Goal: Transaction & Acquisition: Purchase product/service

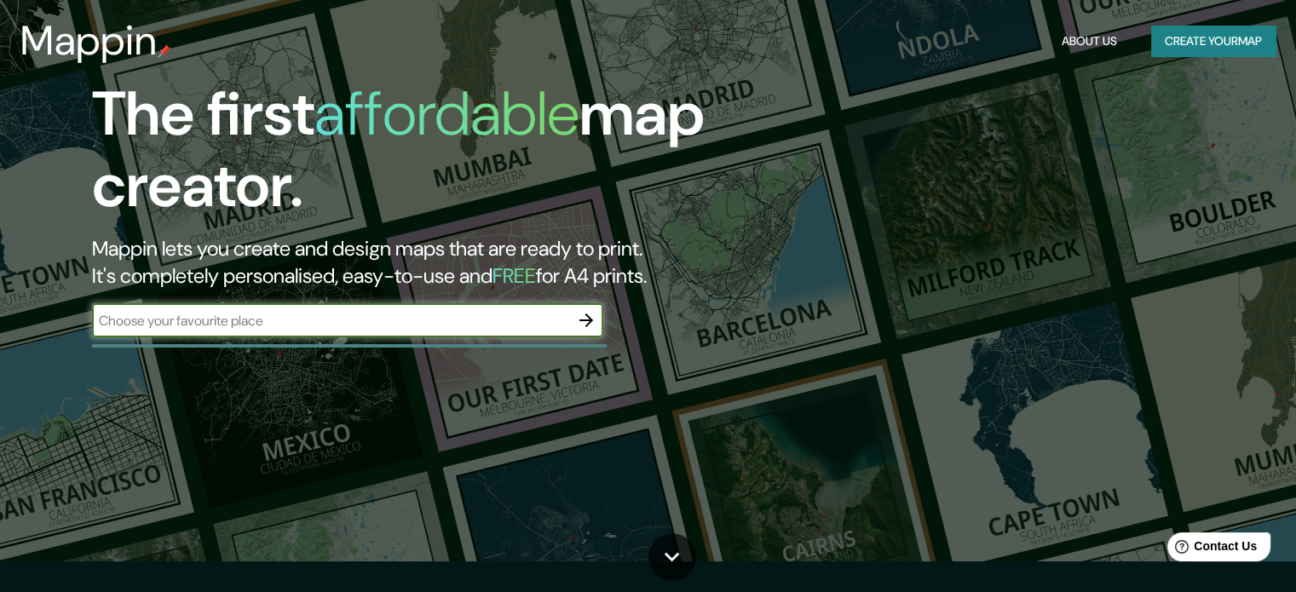
scroll to position [85, 0]
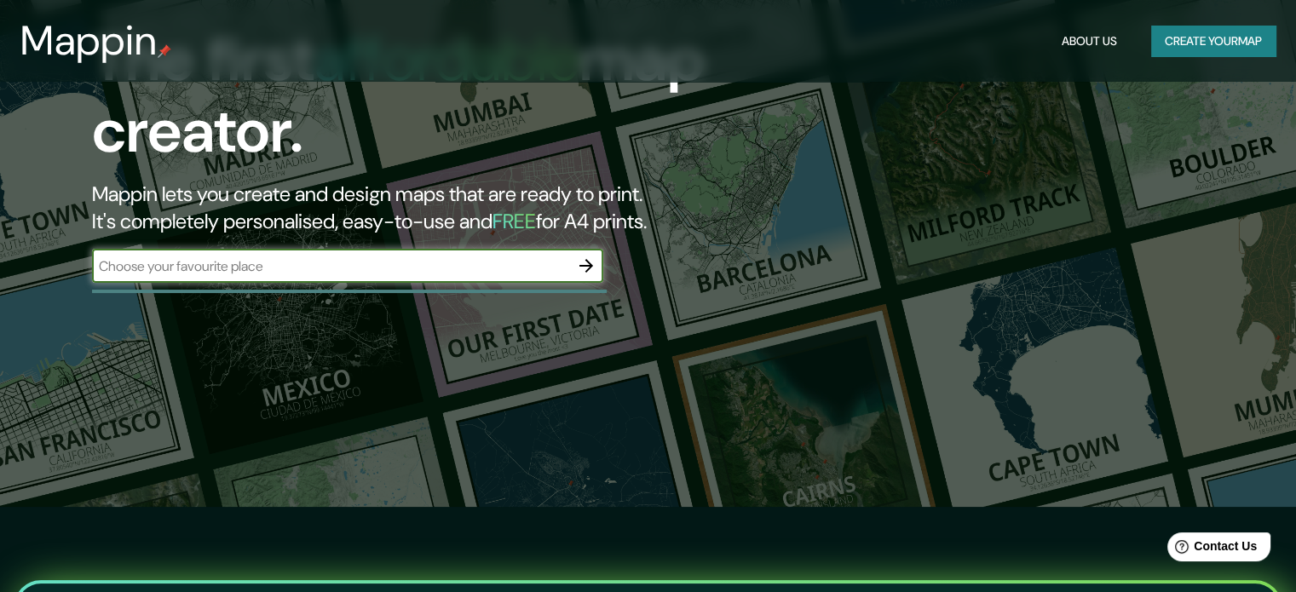
click at [1180, 45] on button "Create your map" at bounding box center [1213, 42] width 124 height 32
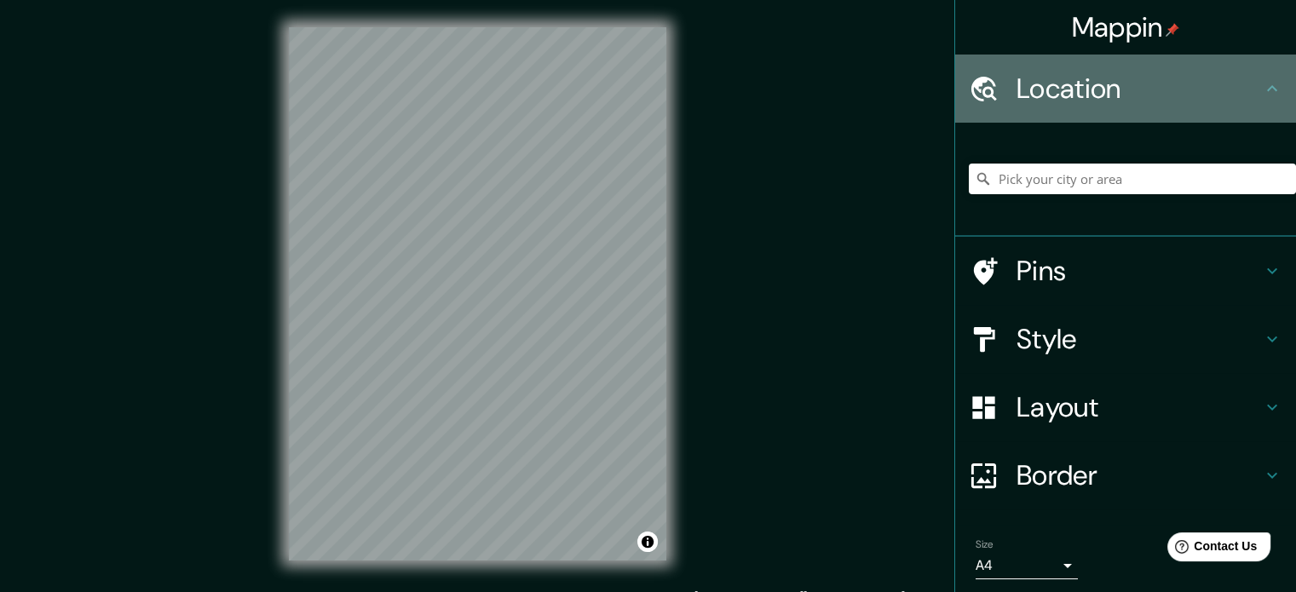
click at [1262, 89] on icon at bounding box center [1272, 88] width 20 height 20
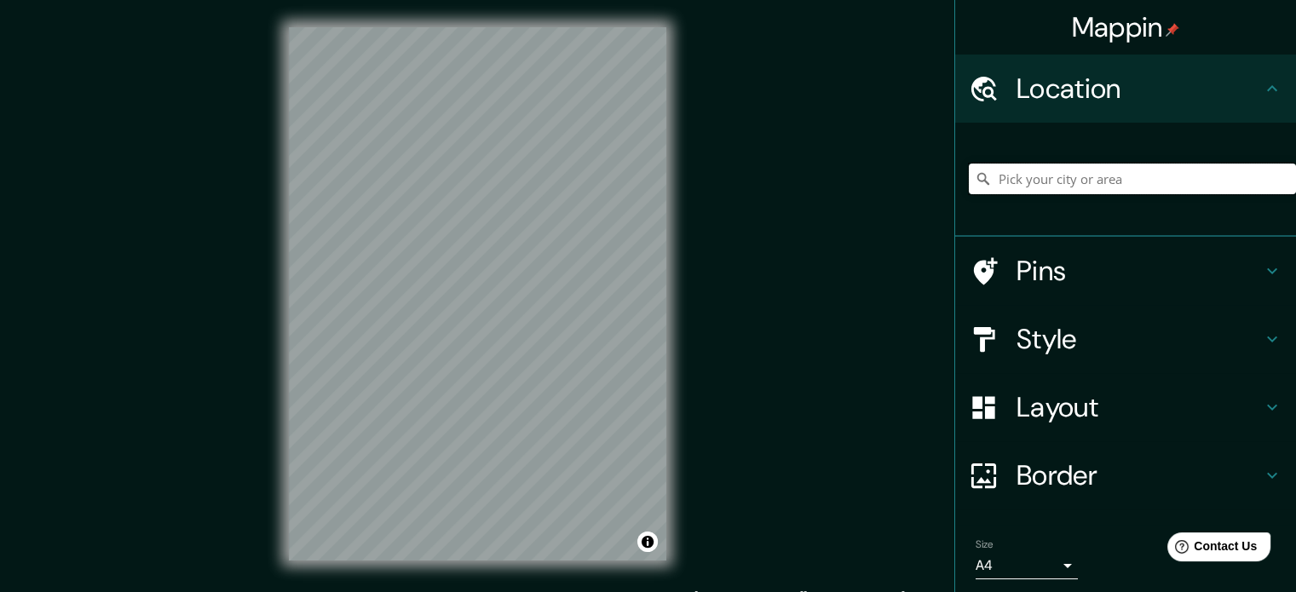
click at [1097, 181] on input "Pick your city or area" at bounding box center [1132, 179] width 327 height 31
click at [1033, 180] on input "Pick your city or area" at bounding box center [1132, 179] width 327 height 31
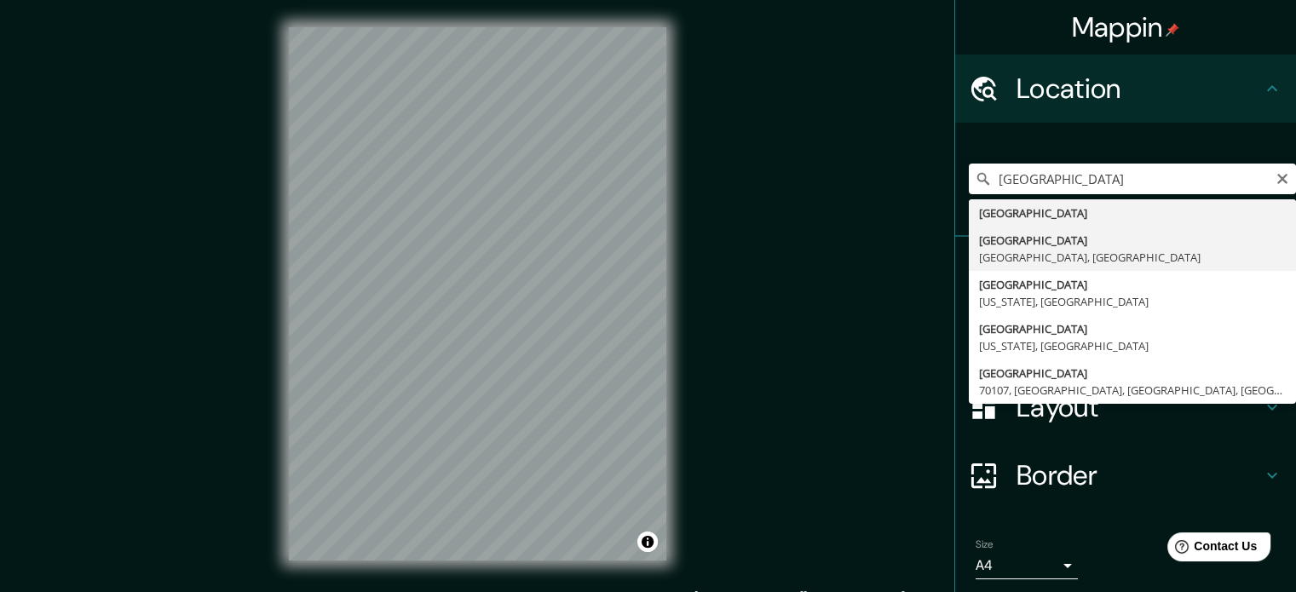
type input "[GEOGRAPHIC_DATA], [GEOGRAPHIC_DATA], [GEOGRAPHIC_DATA]"
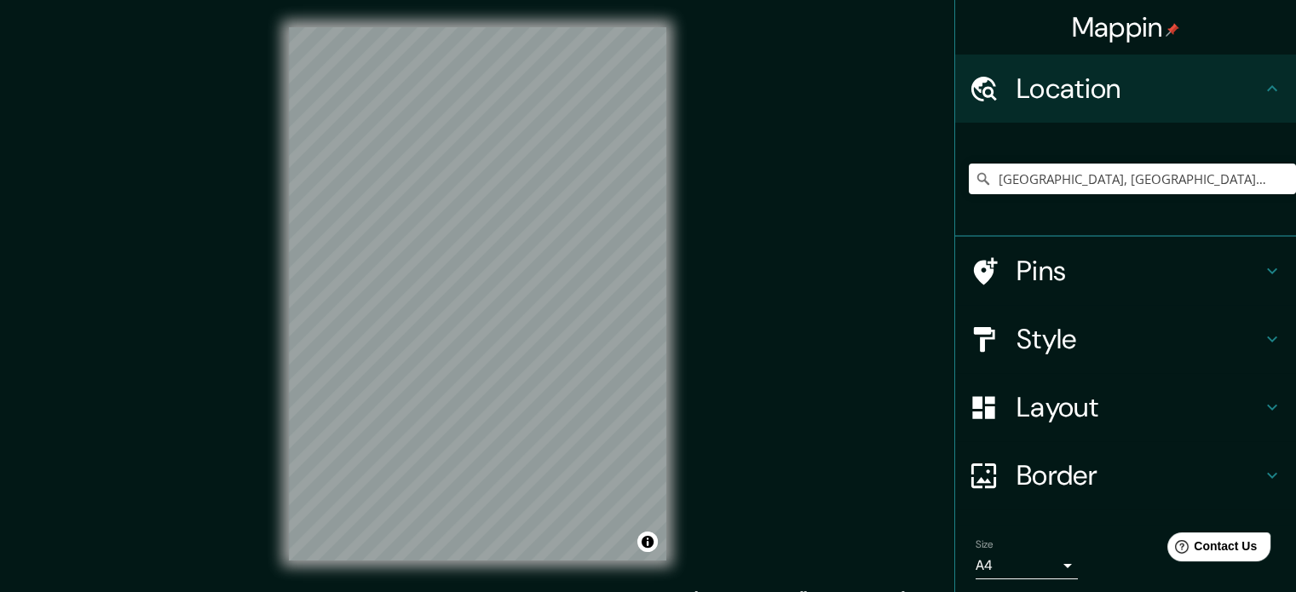
click at [1177, 334] on h4 "Style" at bounding box center [1139, 339] width 245 height 34
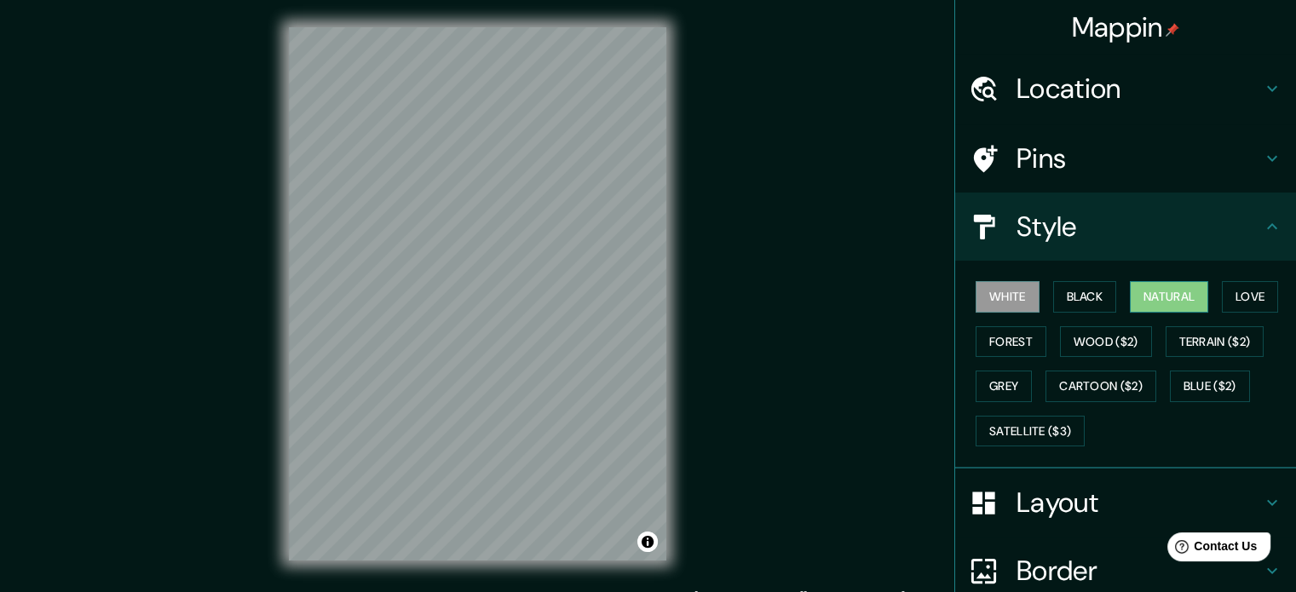
click at [1179, 296] on button "Natural" at bounding box center [1169, 297] width 78 height 32
click at [1012, 338] on button "Forest" at bounding box center [1011, 342] width 71 height 32
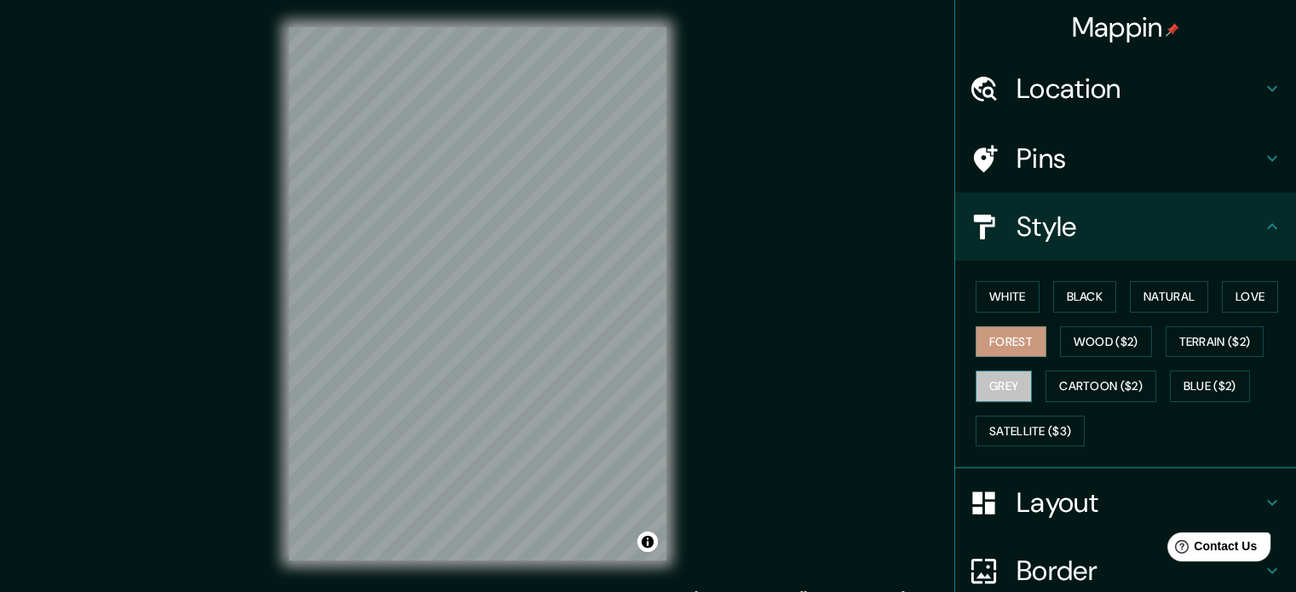
drag, startPoint x: 995, startPoint y: 377, endPoint x: 1003, endPoint y: 391, distance: 16.4
click at [995, 378] on button "Grey" at bounding box center [1004, 387] width 56 height 32
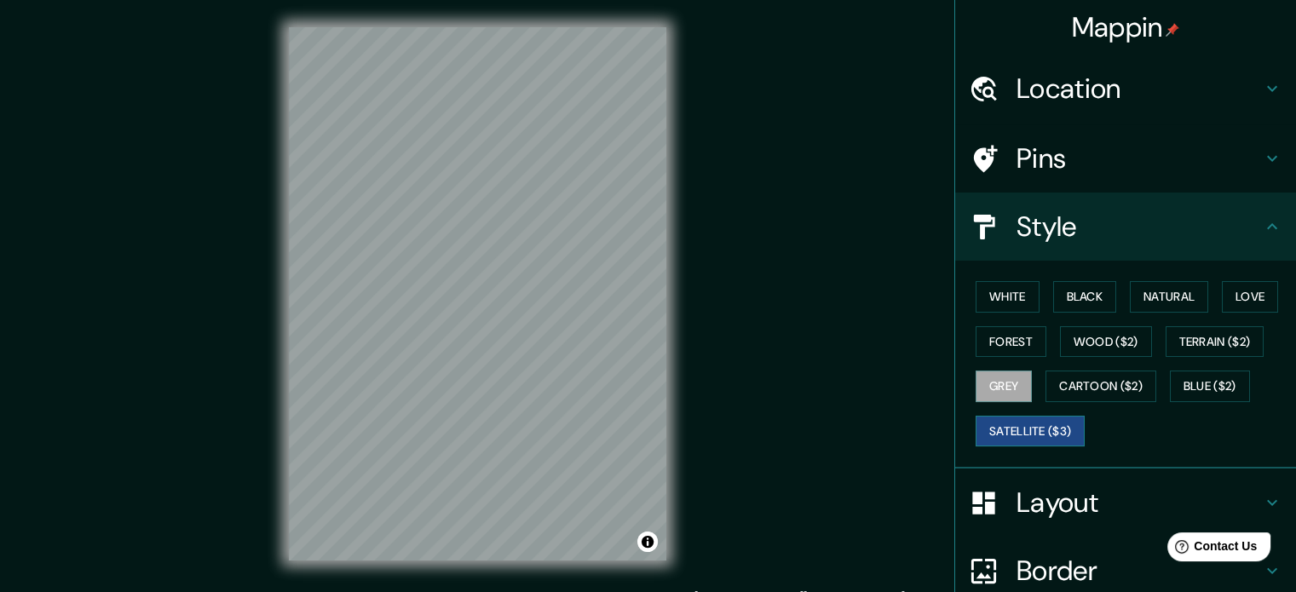
click at [1036, 426] on button "Satellite ($3)" at bounding box center [1030, 432] width 109 height 32
click at [1203, 341] on button "Terrain ($2)" at bounding box center [1215, 342] width 99 height 32
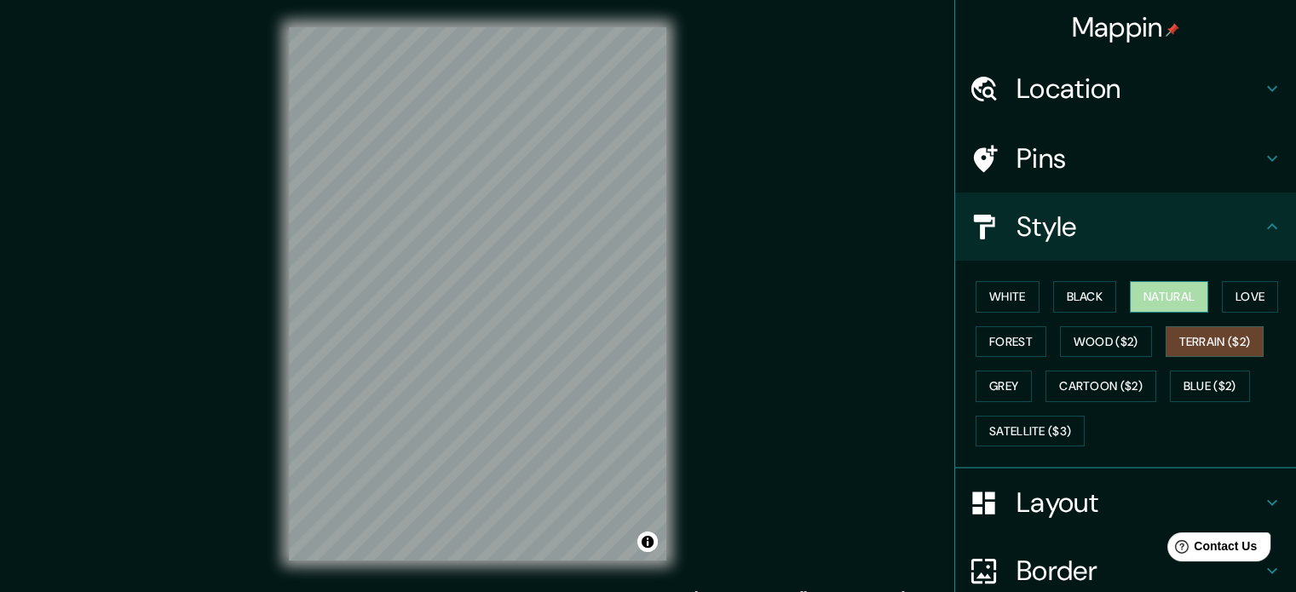
click at [1164, 297] on button "Natural" at bounding box center [1169, 297] width 78 height 32
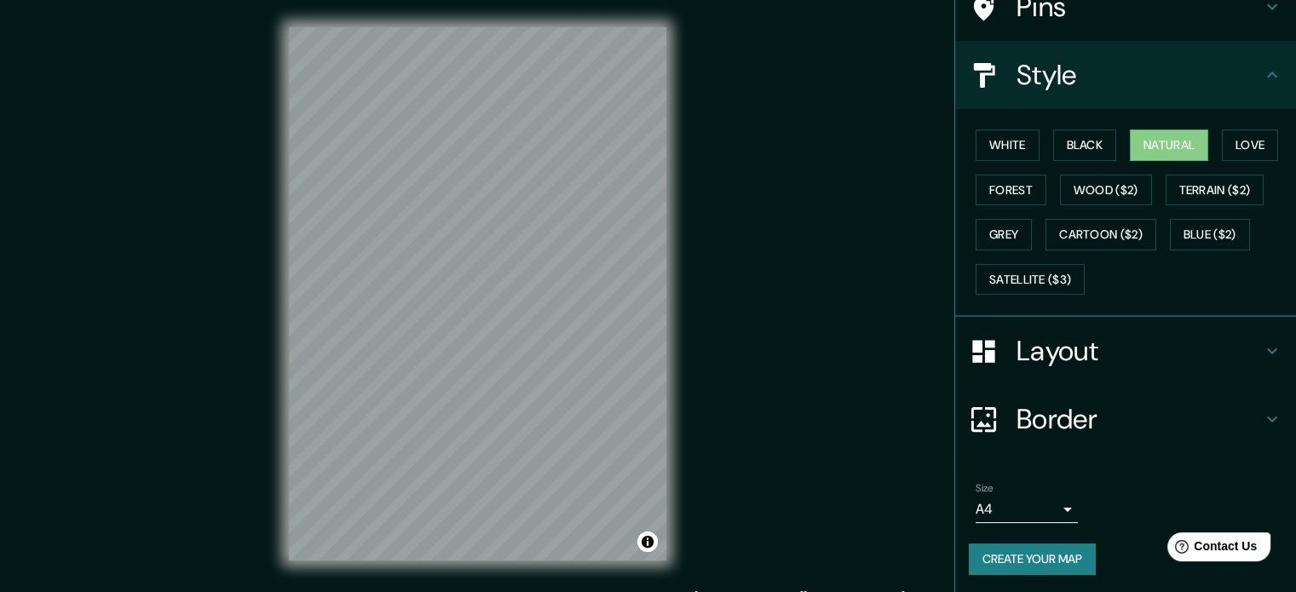
click at [1268, 353] on icon at bounding box center [1272, 351] width 20 height 20
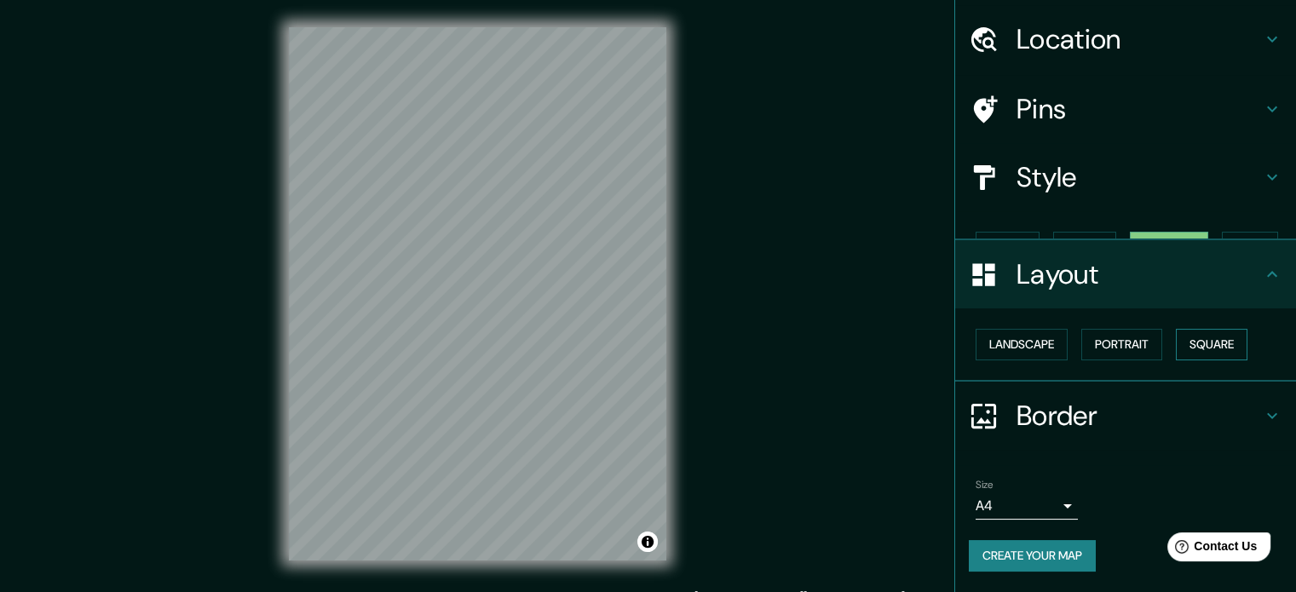
scroll to position [19, 0]
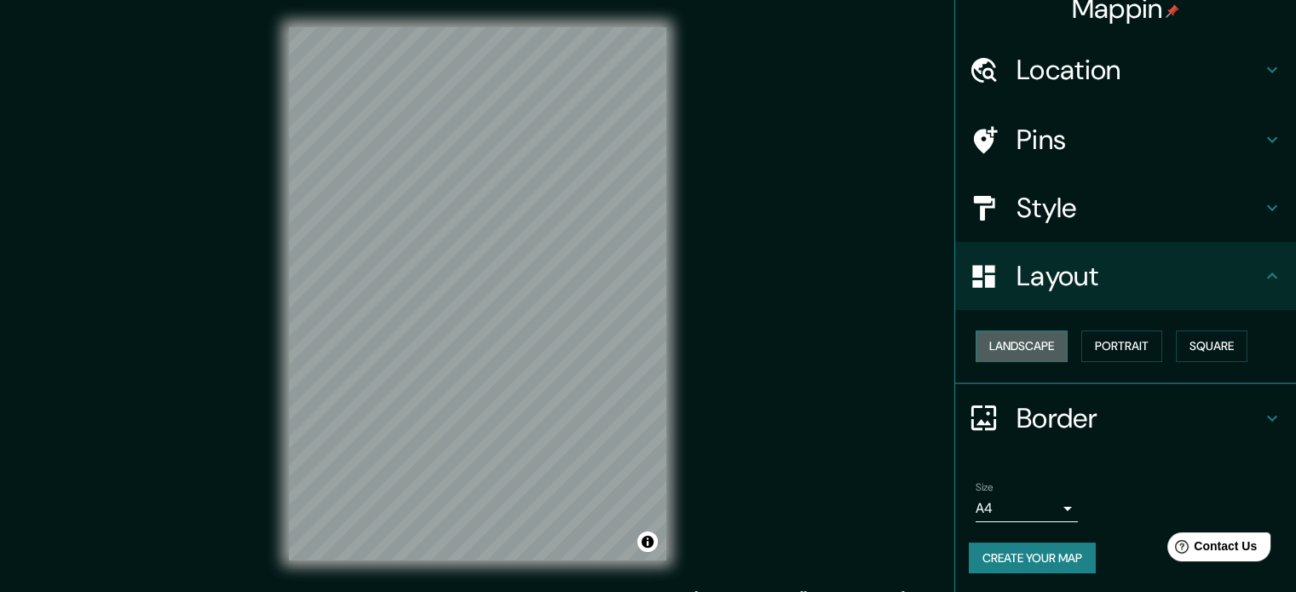
click at [1023, 348] on button "Landscape" at bounding box center [1022, 347] width 92 height 32
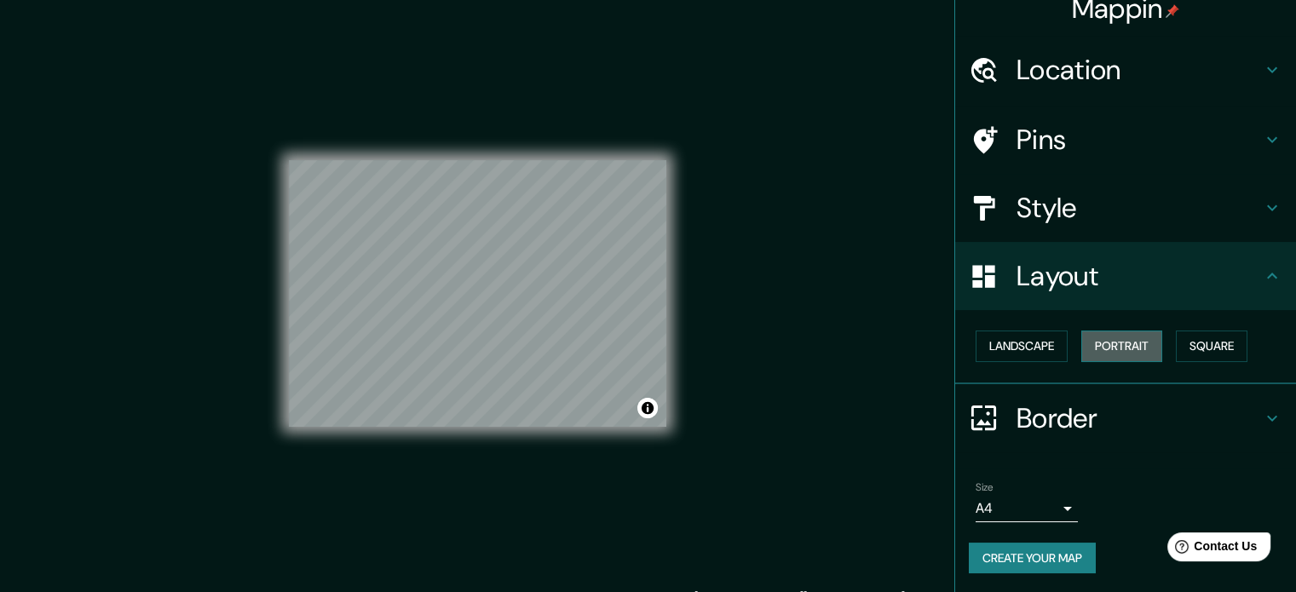
click at [1129, 347] on button "Portrait" at bounding box center [1121, 347] width 81 height 32
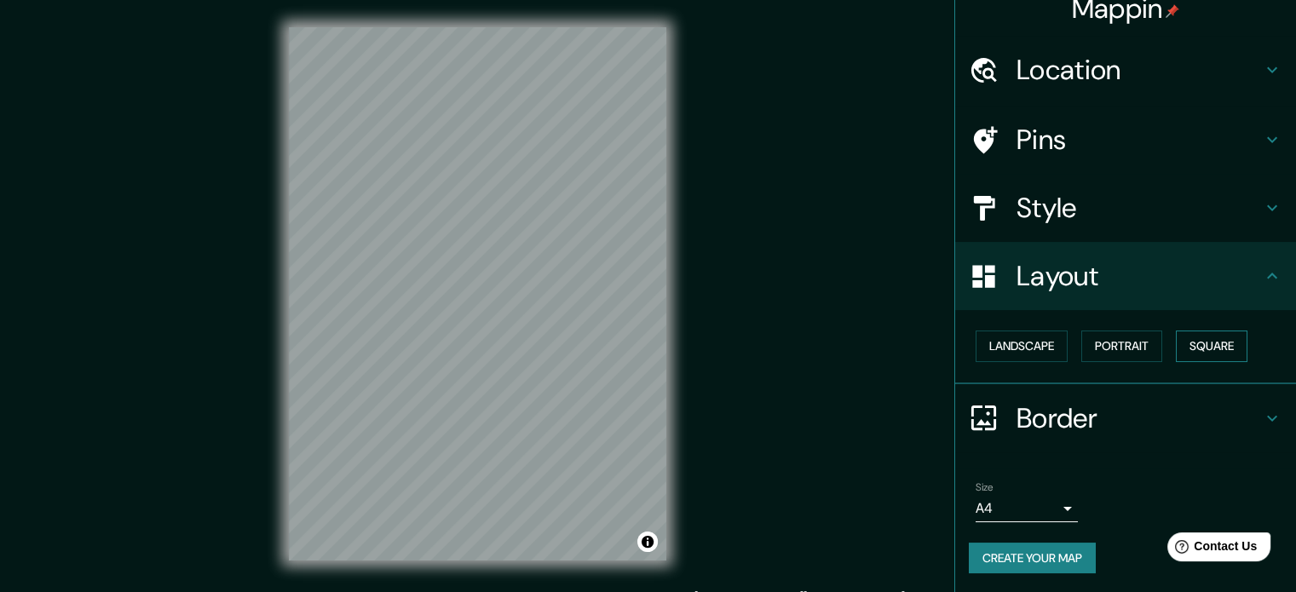
click at [1196, 349] on button "Square" at bounding box center [1212, 347] width 72 height 32
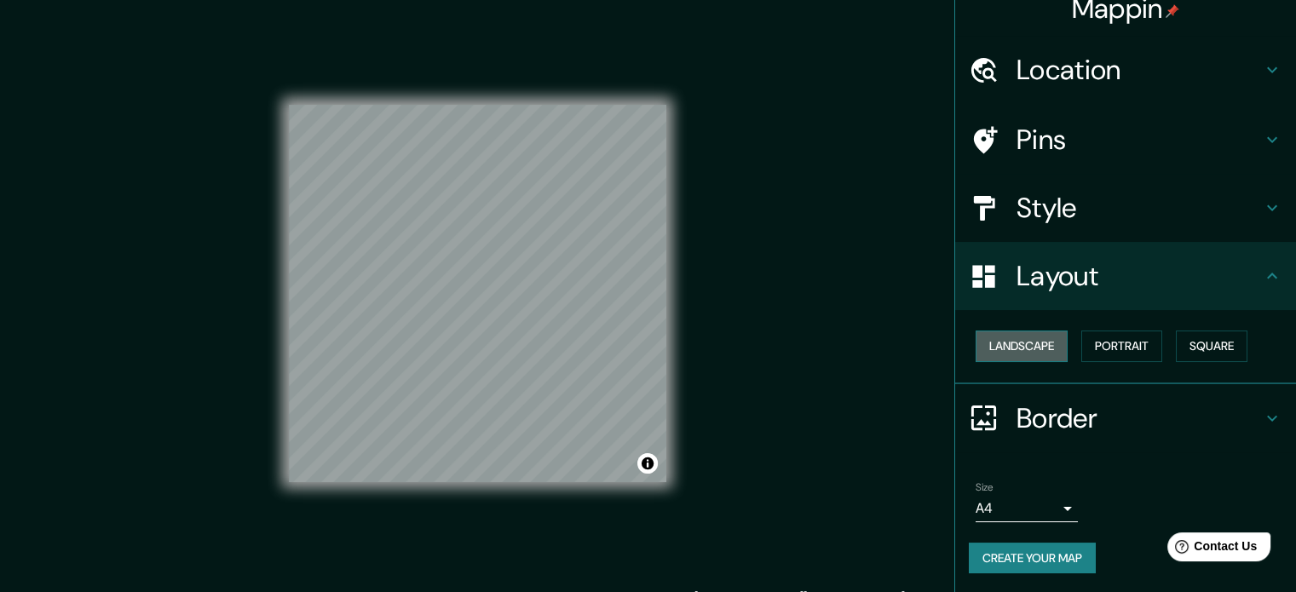
click at [1030, 351] on button "Landscape" at bounding box center [1022, 347] width 92 height 32
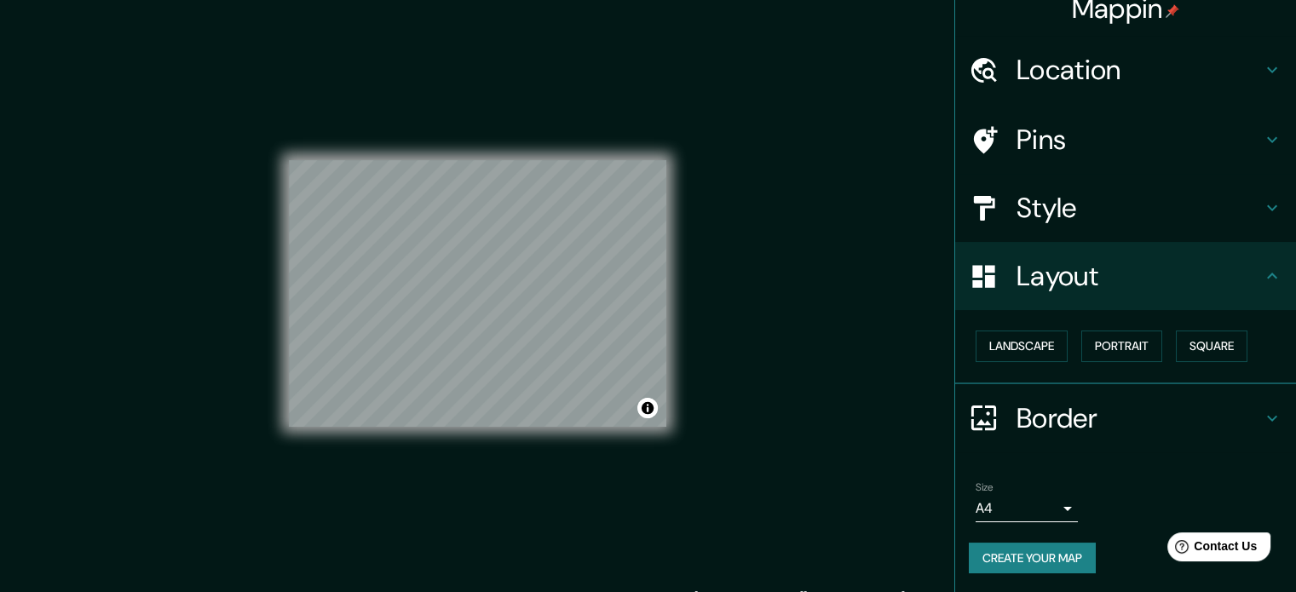
click at [1140, 419] on h4 "Border" at bounding box center [1139, 418] width 245 height 34
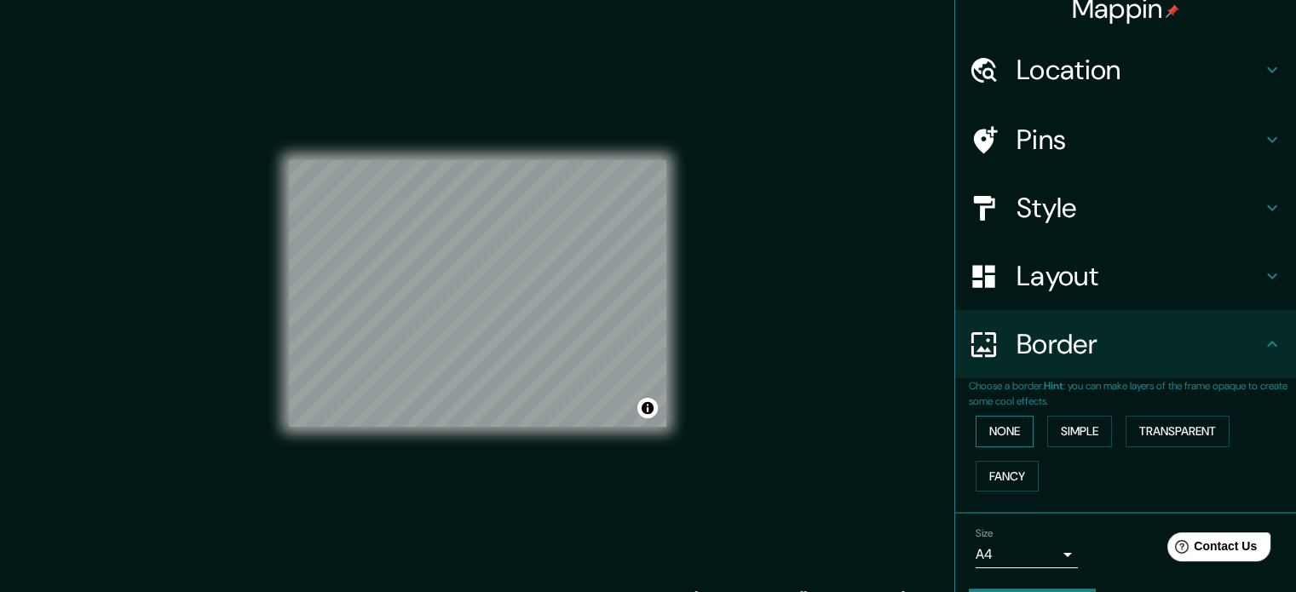
click at [1006, 429] on button "None" at bounding box center [1005, 432] width 58 height 32
click at [1087, 425] on button "Simple" at bounding box center [1079, 432] width 65 height 32
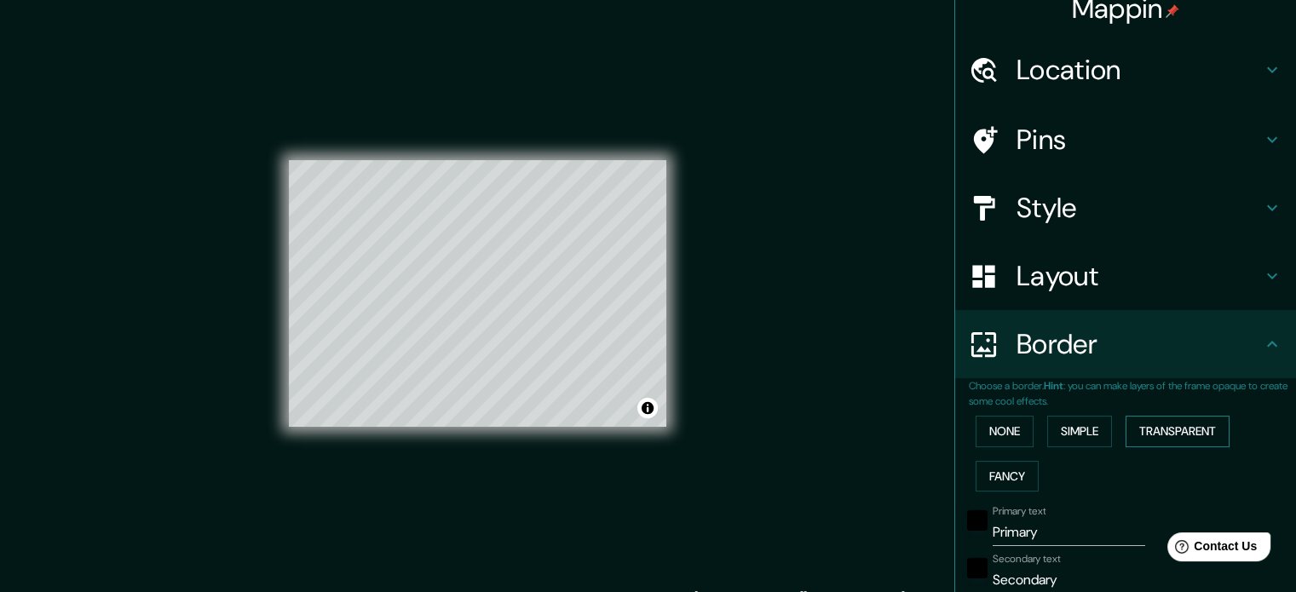
click at [1174, 422] on button "Transparent" at bounding box center [1178, 432] width 104 height 32
click at [1018, 483] on button "Fancy" at bounding box center [1007, 477] width 63 height 32
click at [1009, 433] on button "None" at bounding box center [1005, 432] width 58 height 32
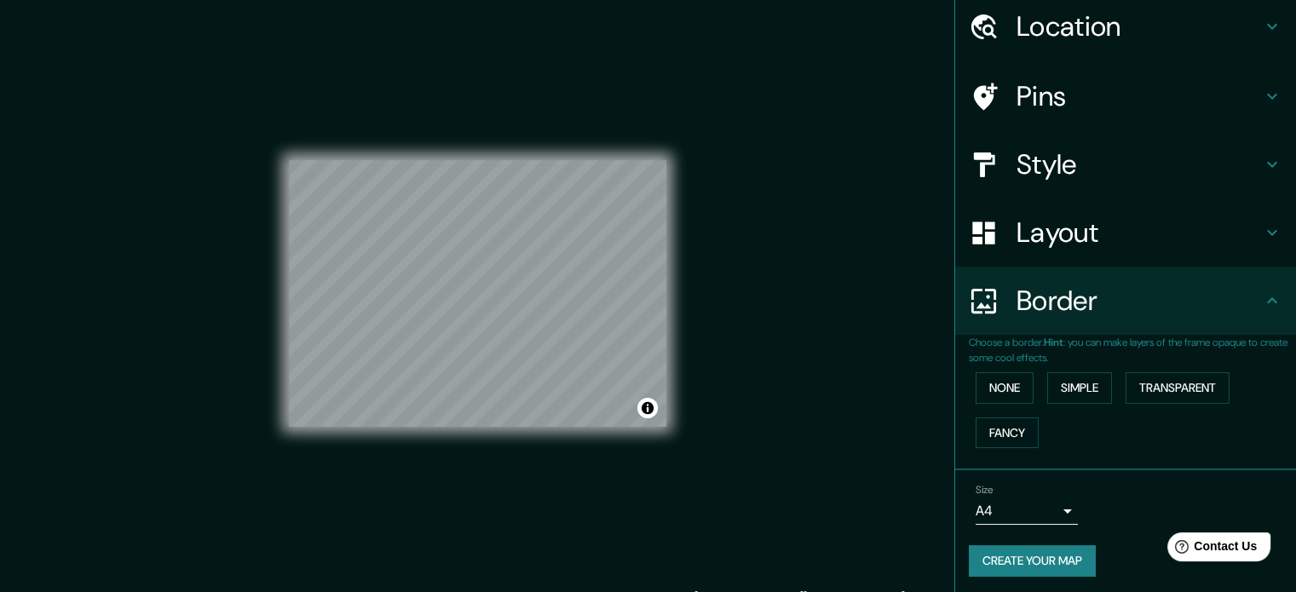
scroll to position [65, 0]
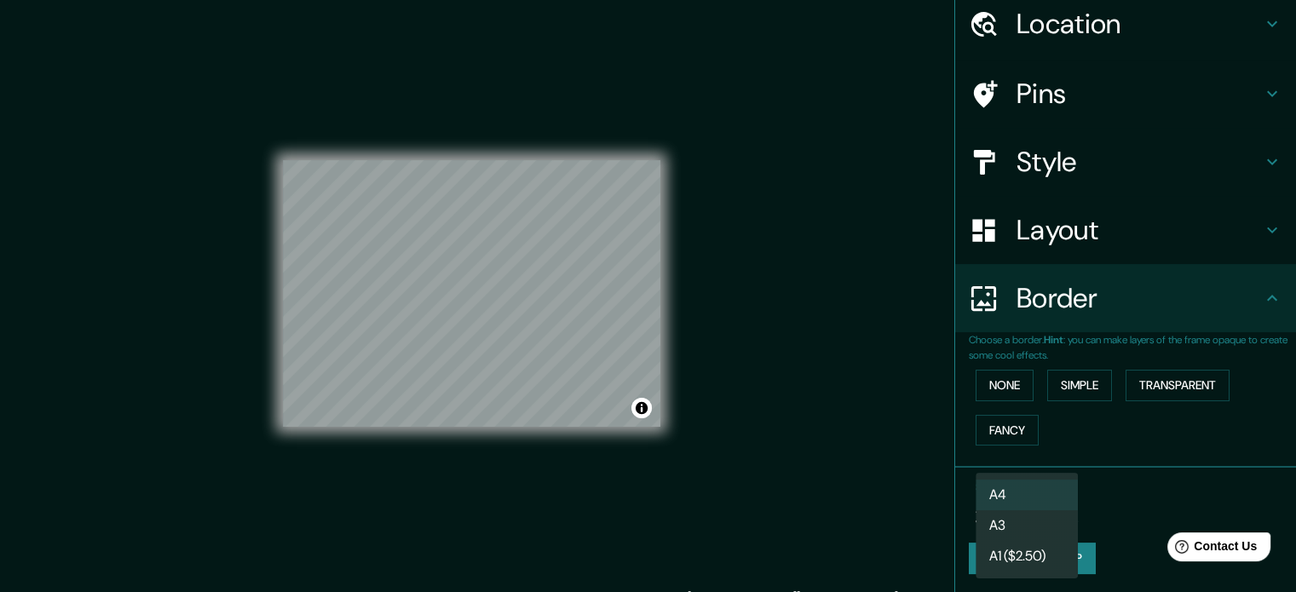
click at [1047, 510] on body "Mappin Location [GEOGRAPHIC_DATA], [GEOGRAPHIC_DATA], [GEOGRAPHIC_DATA] Pins St…" at bounding box center [648, 296] width 1296 height 592
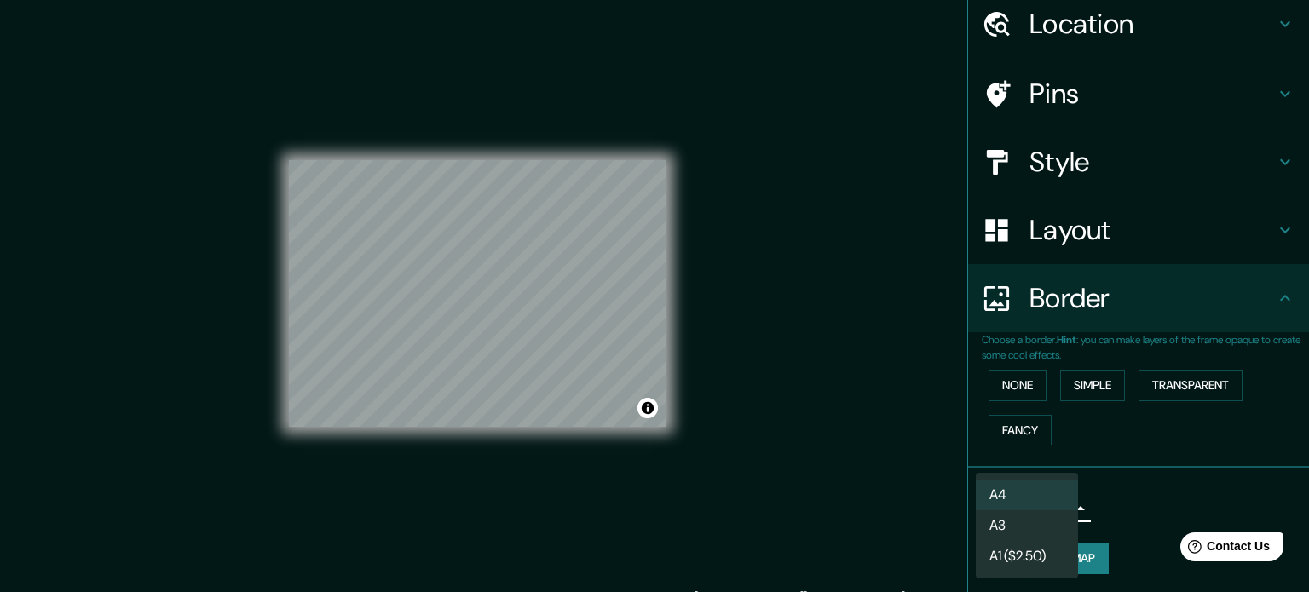
click at [1028, 489] on li "A4" at bounding box center [1027, 495] width 102 height 31
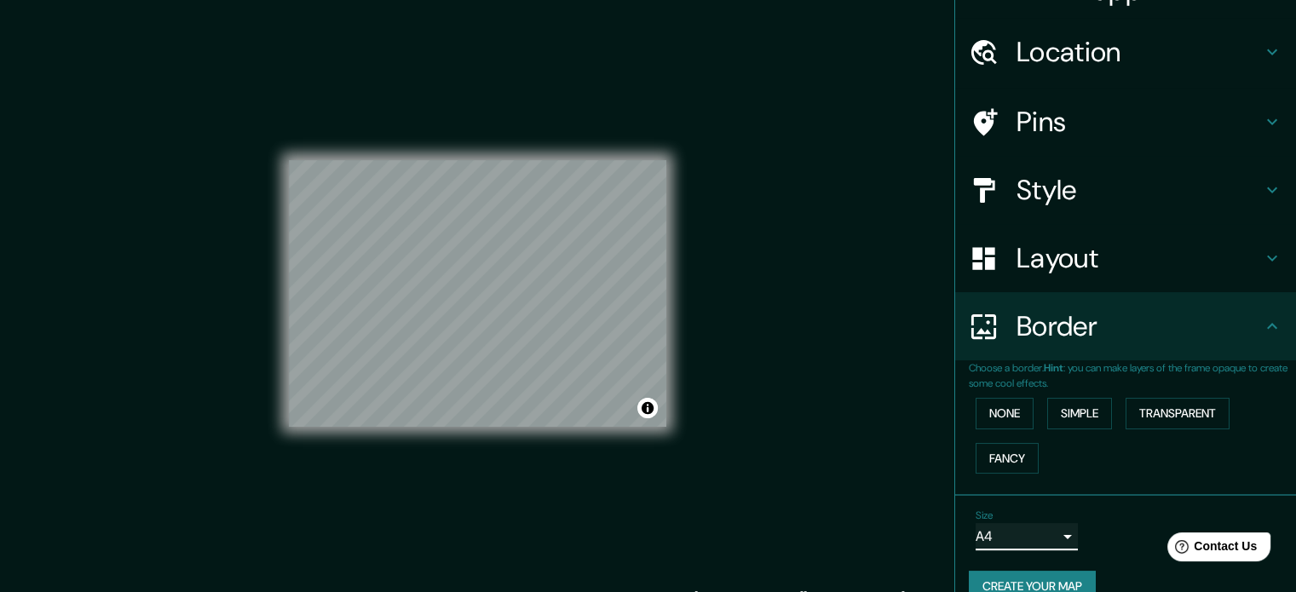
scroll to position [0, 0]
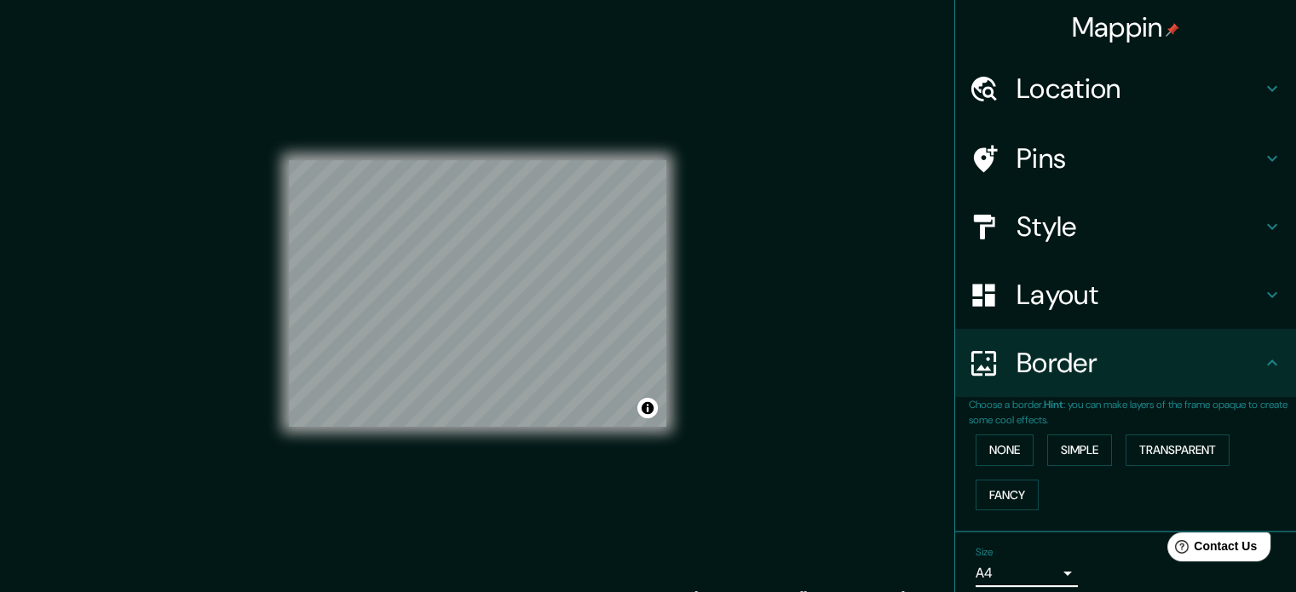
click at [1080, 151] on h4 "Pins" at bounding box center [1139, 158] width 245 height 34
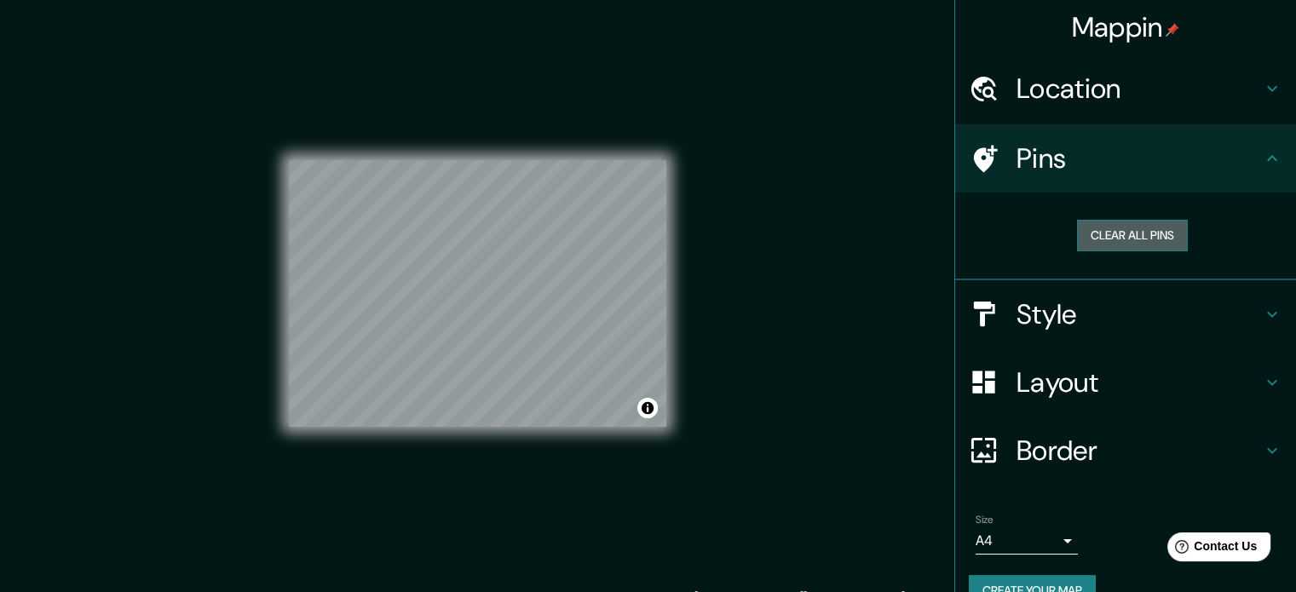
click at [1111, 234] on button "Clear all pins" at bounding box center [1132, 236] width 111 height 32
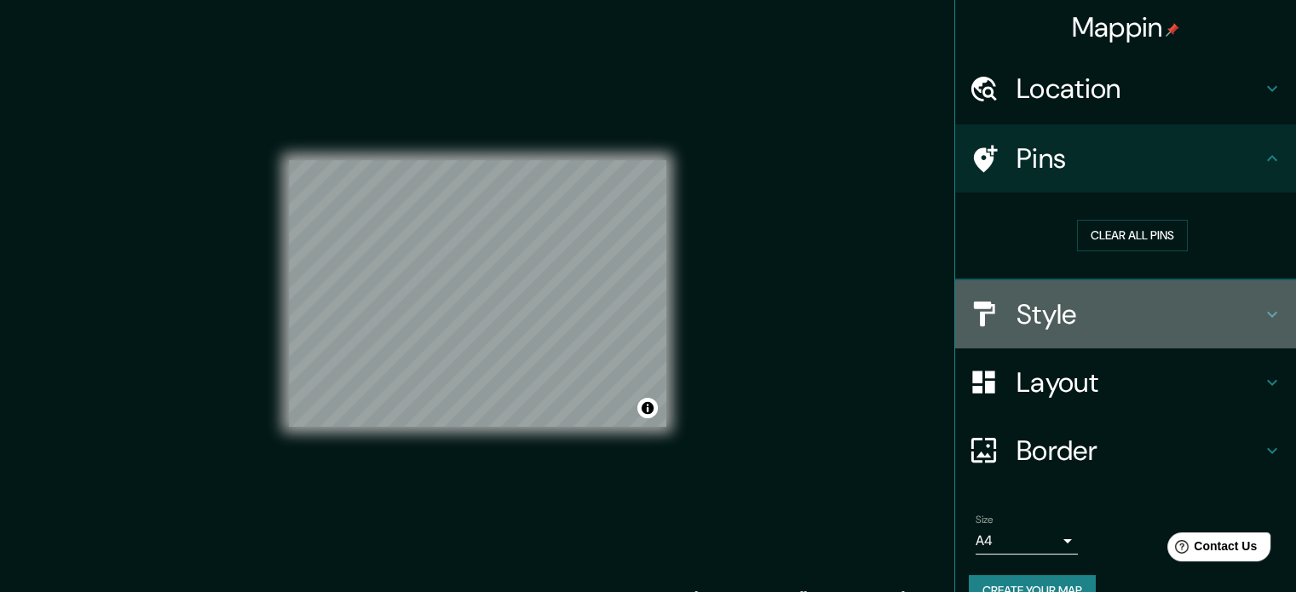
click at [1046, 314] on h4 "Style" at bounding box center [1139, 314] width 245 height 34
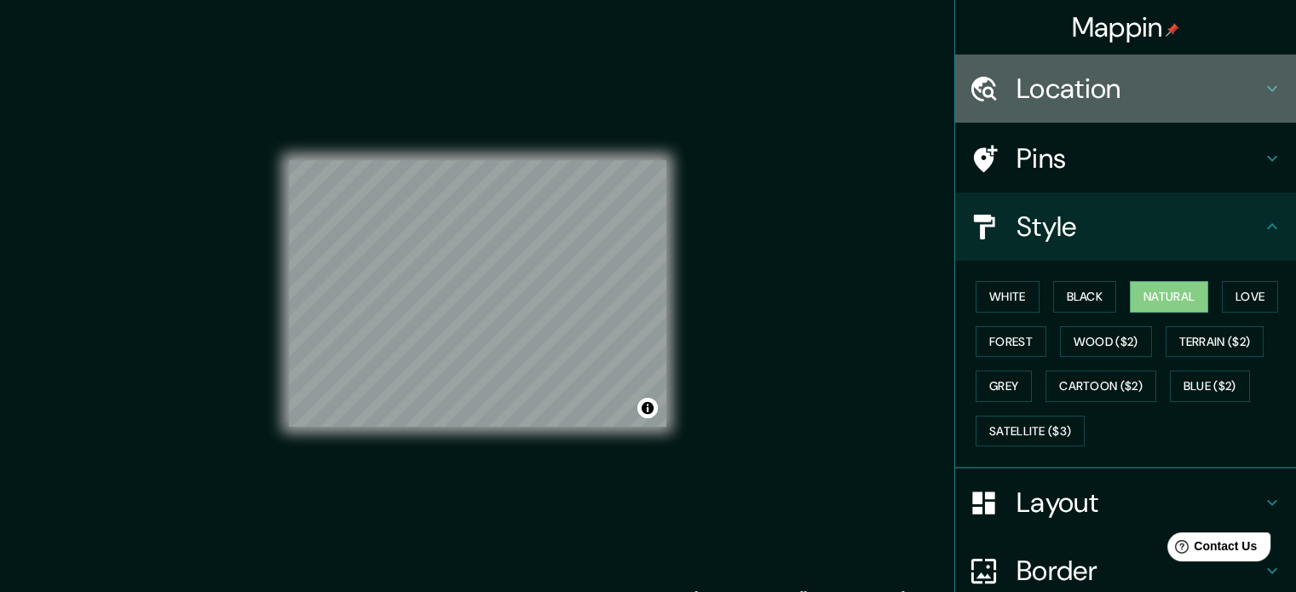
click at [1161, 97] on h4 "Location" at bounding box center [1139, 89] width 245 height 34
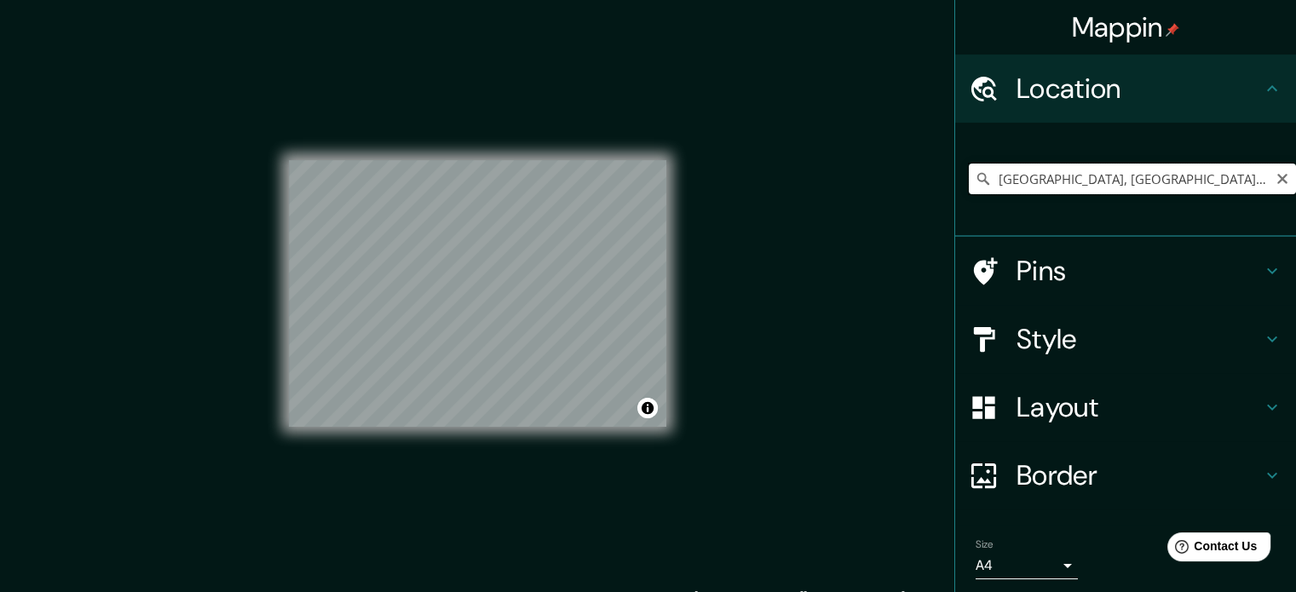
click at [1111, 176] on input "[GEOGRAPHIC_DATA], [GEOGRAPHIC_DATA], [GEOGRAPHIC_DATA]" at bounding box center [1132, 179] width 327 height 31
click at [1276, 179] on icon "Clear" at bounding box center [1283, 179] width 14 height 14
drag, startPoint x: 447, startPoint y: 292, endPoint x: 481, endPoint y: 280, distance: 36.1
click at [481, 280] on div at bounding box center [482, 278] width 14 height 14
drag, startPoint x: 484, startPoint y: 275, endPoint x: 470, endPoint y: 275, distance: 14.5
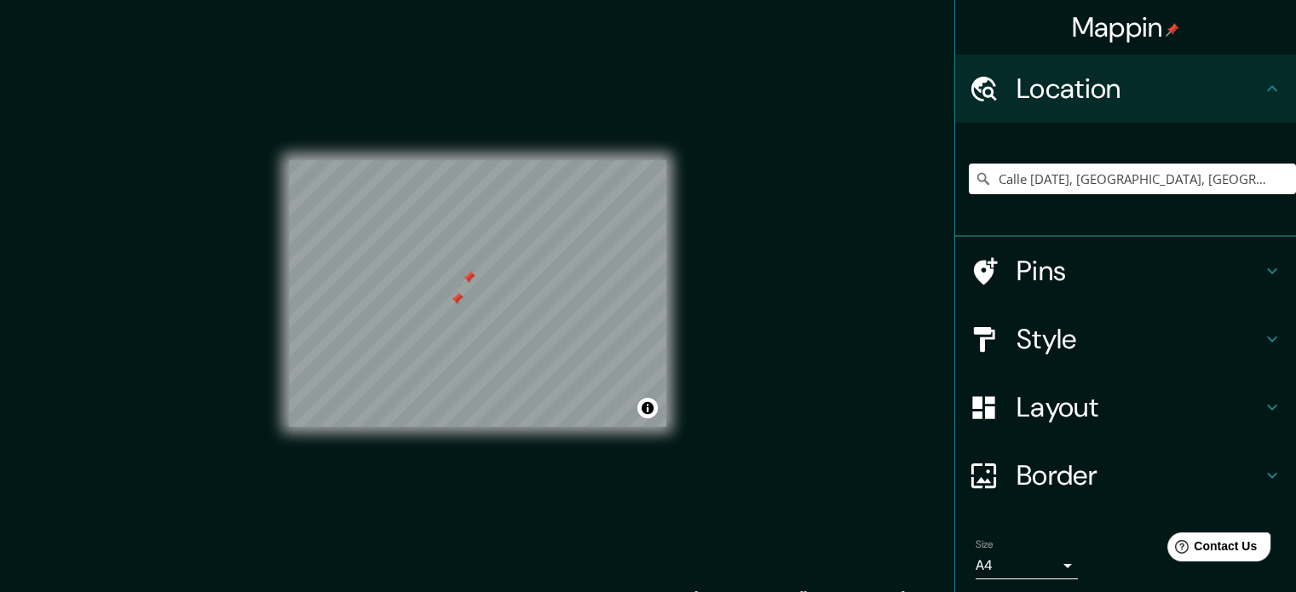
click at [470, 275] on div at bounding box center [469, 278] width 14 height 14
click at [1075, 268] on h4 "Pins" at bounding box center [1139, 271] width 245 height 34
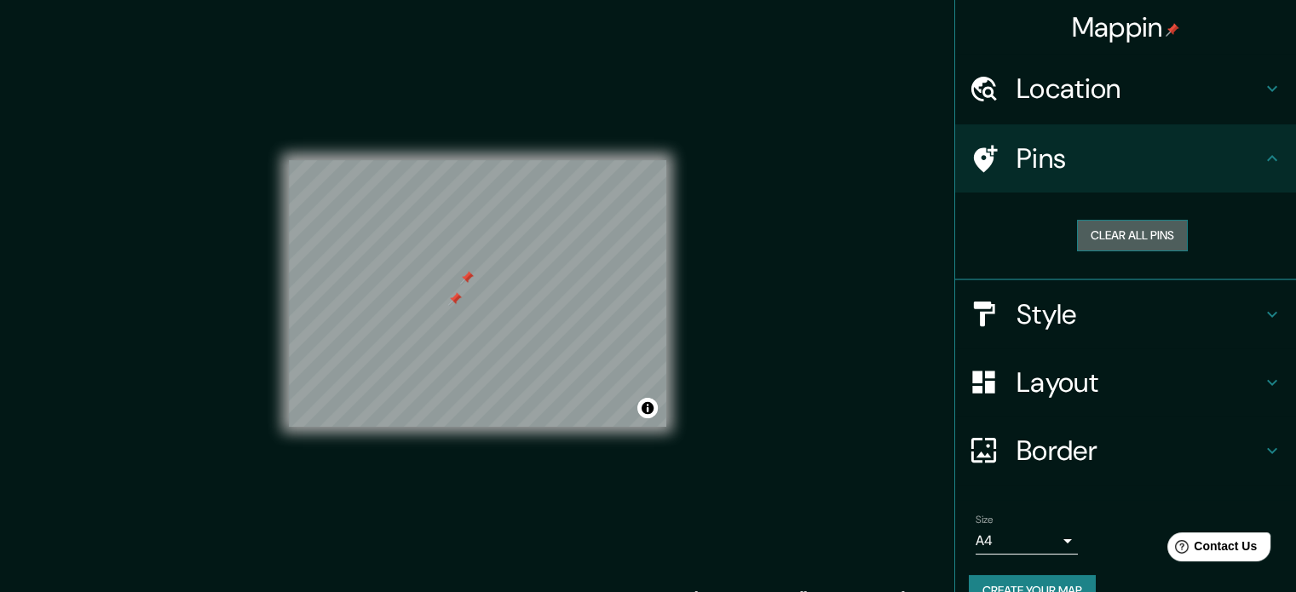
click at [1118, 235] on button "Clear all pins" at bounding box center [1132, 236] width 111 height 32
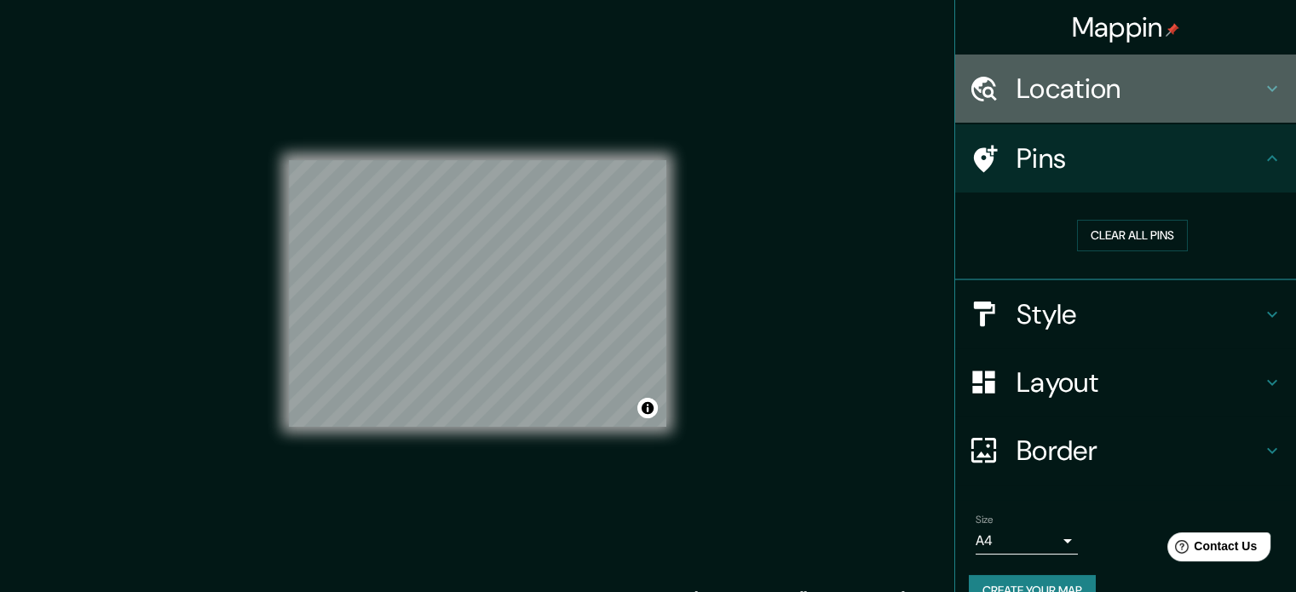
click at [1110, 98] on h4 "Location" at bounding box center [1139, 89] width 245 height 34
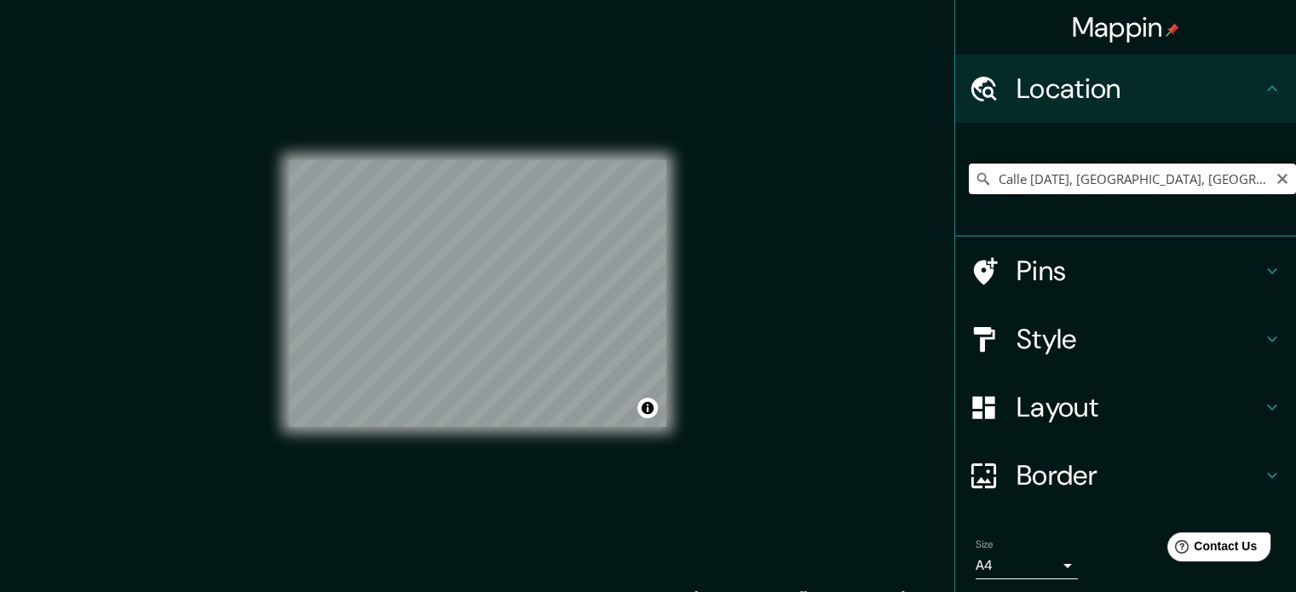
click at [1248, 186] on input "Calle [DATE], [GEOGRAPHIC_DATA], [GEOGRAPHIC_DATA], [GEOGRAPHIC_DATA]" at bounding box center [1132, 179] width 327 height 31
drag, startPoint x: 1055, startPoint y: 178, endPoint x: 1104, endPoint y: 175, distance: 49.5
click at [1104, 175] on input "Calle [DATE], [GEOGRAPHIC_DATA], [GEOGRAPHIC_DATA], [GEOGRAPHIC_DATA]" at bounding box center [1132, 179] width 327 height 31
drag, startPoint x: 1210, startPoint y: 180, endPoint x: 1104, endPoint y: 181, distance: 105.7
click at [1149, 181] on input "Calle [DATE], [GEOGRAPHIC_DATA], [GEOGRAPHIC_DATA], [GEOGRAPHIC_DATA]" at bounding box center [1132, 179] width 327 height 31
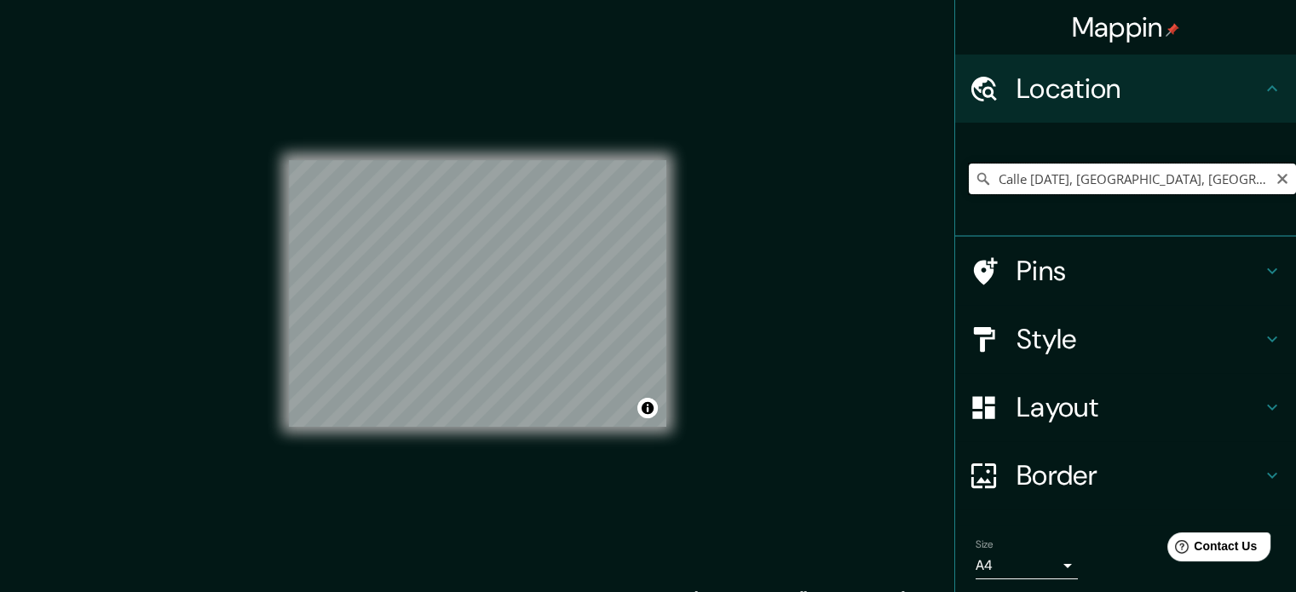
click at [1012, 174] on input "Calle [DATE], [GEOGRAPHIC_DATA], [GEOGRAPHIC_DATA], [GEOGRAPHIC_DATA]" at bounding box center [1132, 179] width 327 height 31
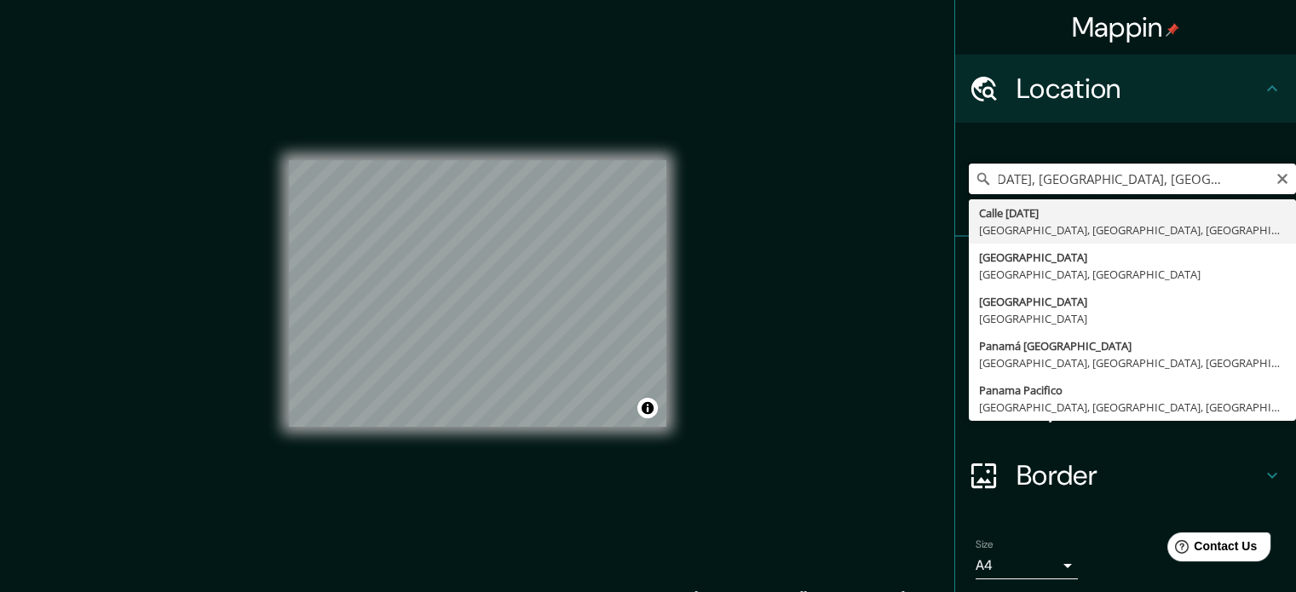
scroll to position [0, 112]
click at [1254, 181] on input "metro [DATE], [GEOGRAPHIC_DATA], [GEOGRAPHIC_DATA], [GEOGRAPHIC_DATA]" at bounding box center [1132, 179] width 327 height 31
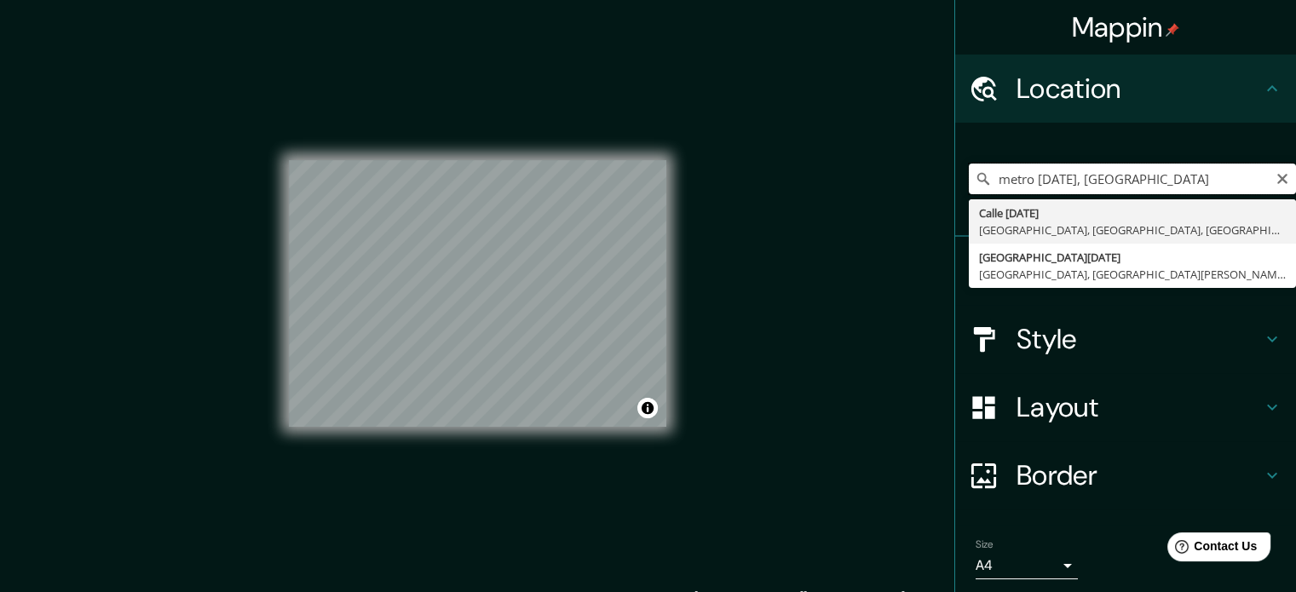
click at [988, 183] on input "metro [DATE], [GEOGRAPHIC_DATA]" at bounding box center [1132, 179] width 327 height 31
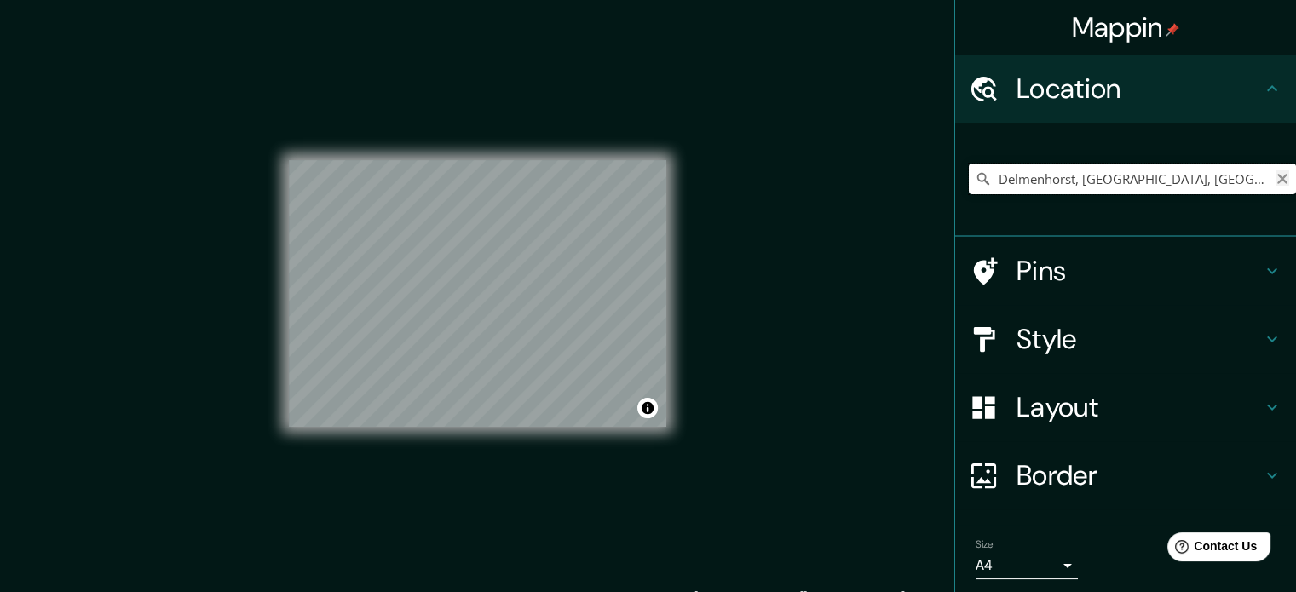
type input "Delmenhorst, [GEOGRAPHIC_DATA], [GEOGRAPHIC_DATA]"
click at [1277, 181] on icon "Clear" at bounding box center [1282, 179] width 10 height 10
type input "p"
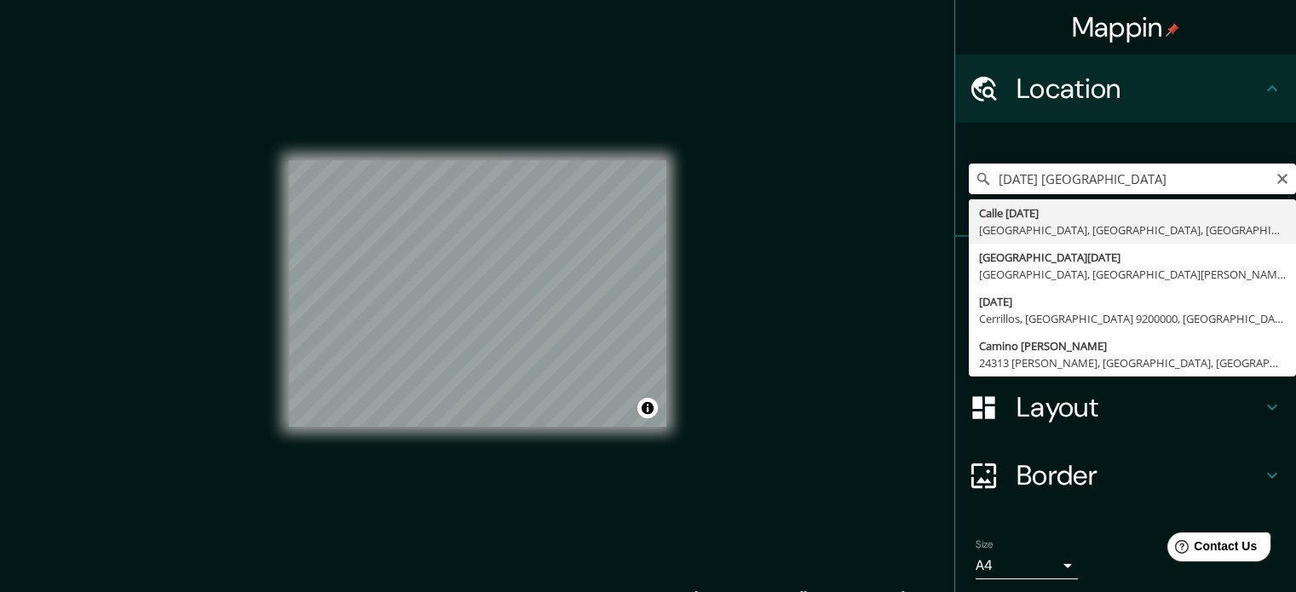
type input "Calle [DATE], [GEOGRAPHIC_DATA], [GEOGRAPHIC_DATA], [GEOGRAPHIC_DATA]"
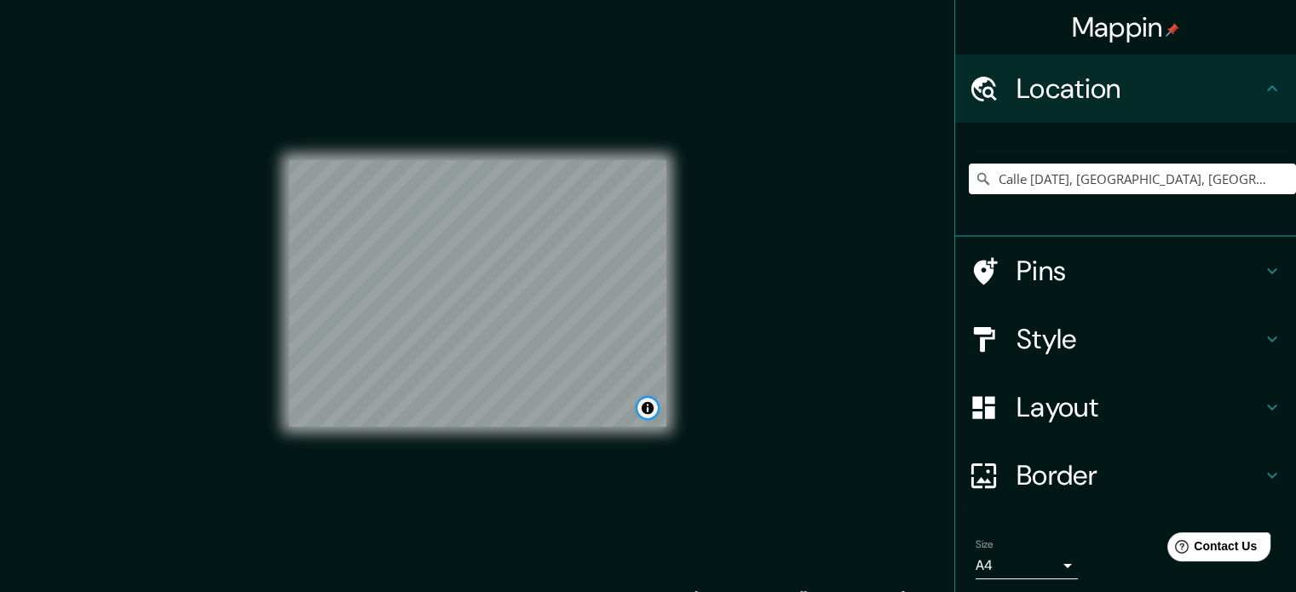
click at [649, 412] on button "Toggle attribution" at bounding box center [647, 408] width 20 height 20
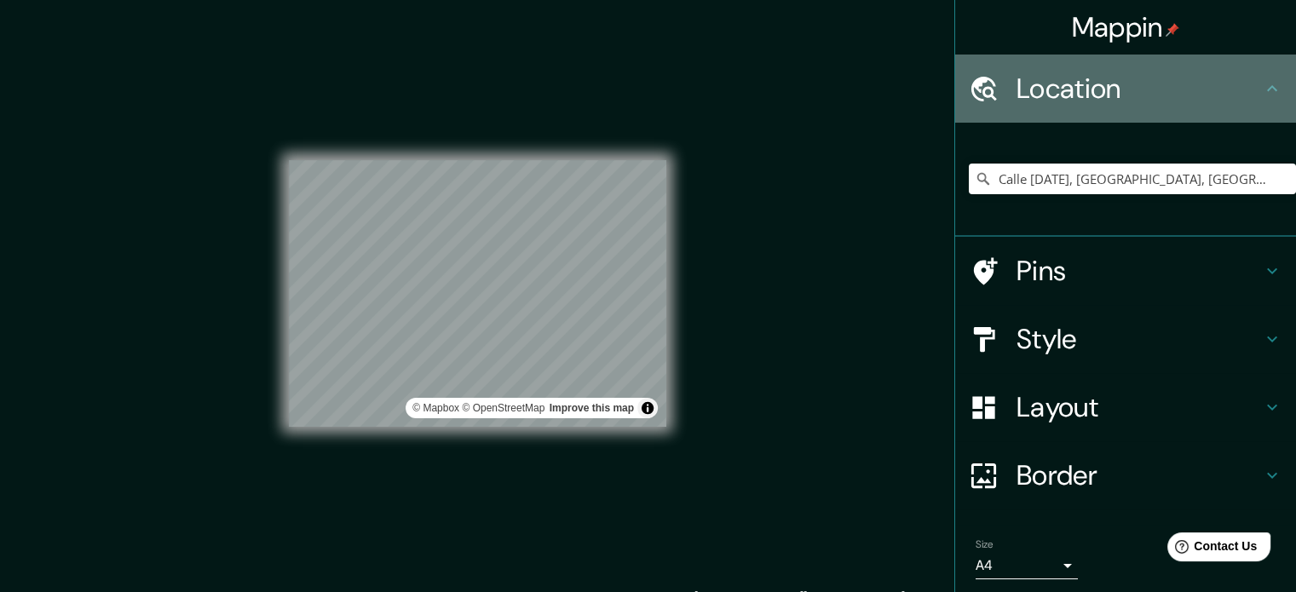
click at [1262, 88] on icon at bounding box center [1272, 88] width 20 height 20
